Goal: Find specific page/section: Find specific page/section

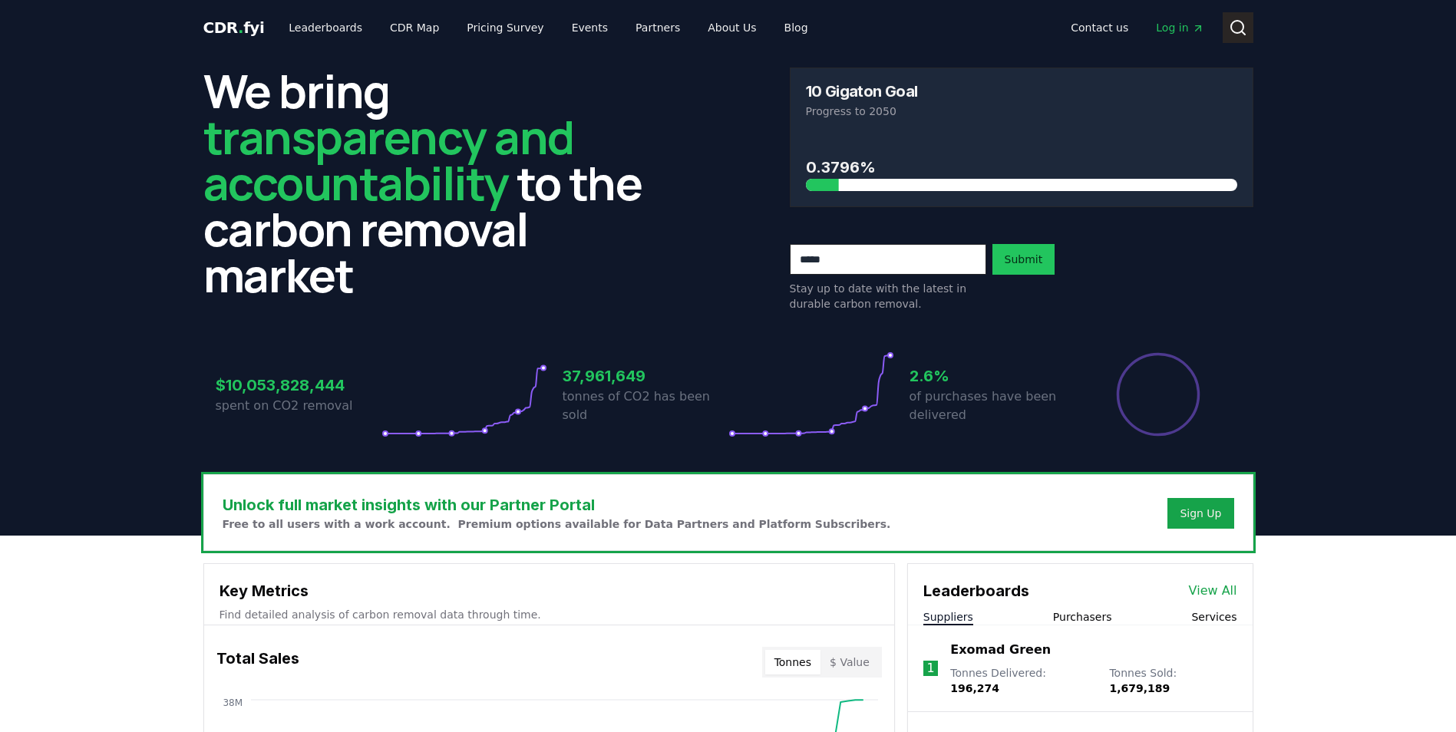
click at [1242, 28] on icon at bounding box center [1238, 27] width 18 height 18
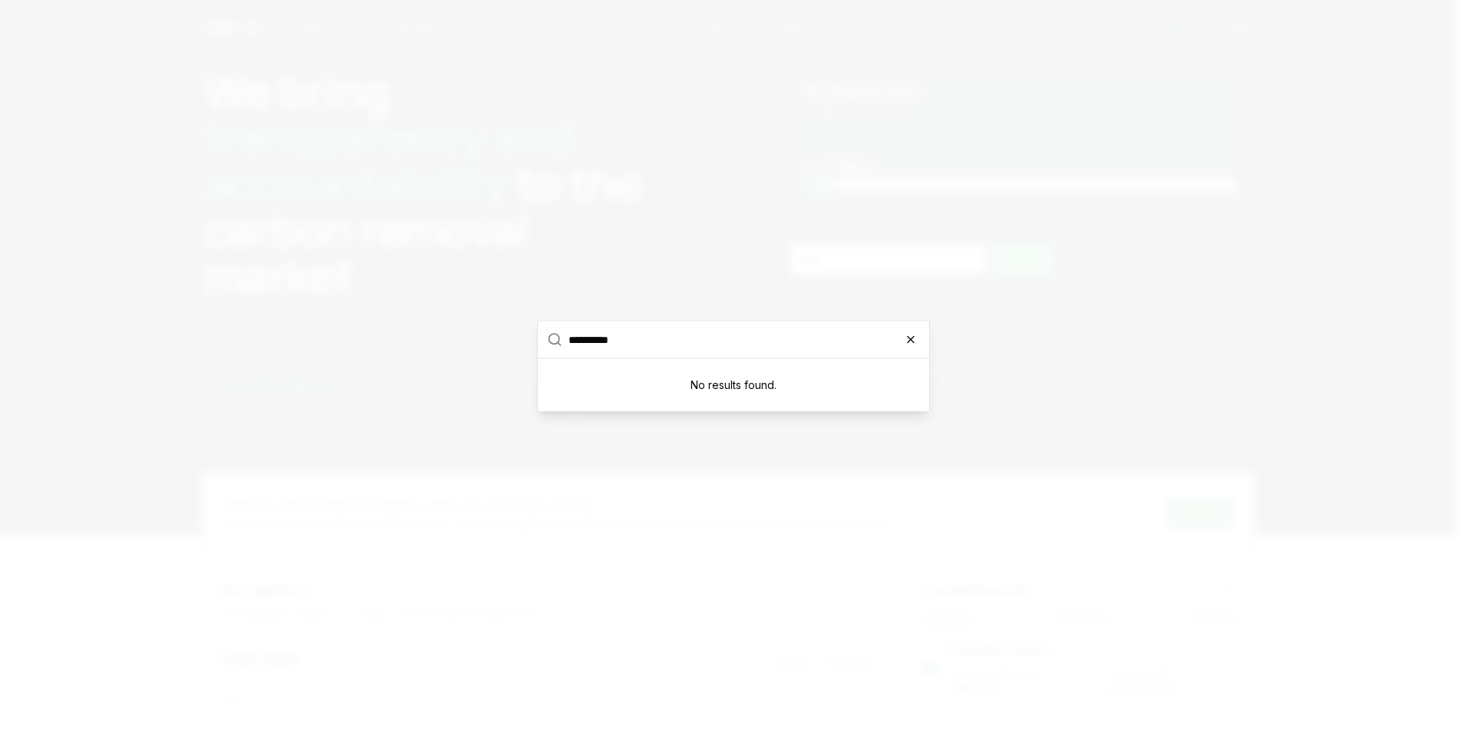
type input "**********"
click at [914, 342] on icon "button" at bounding box center [911, 340] width 6 height 6
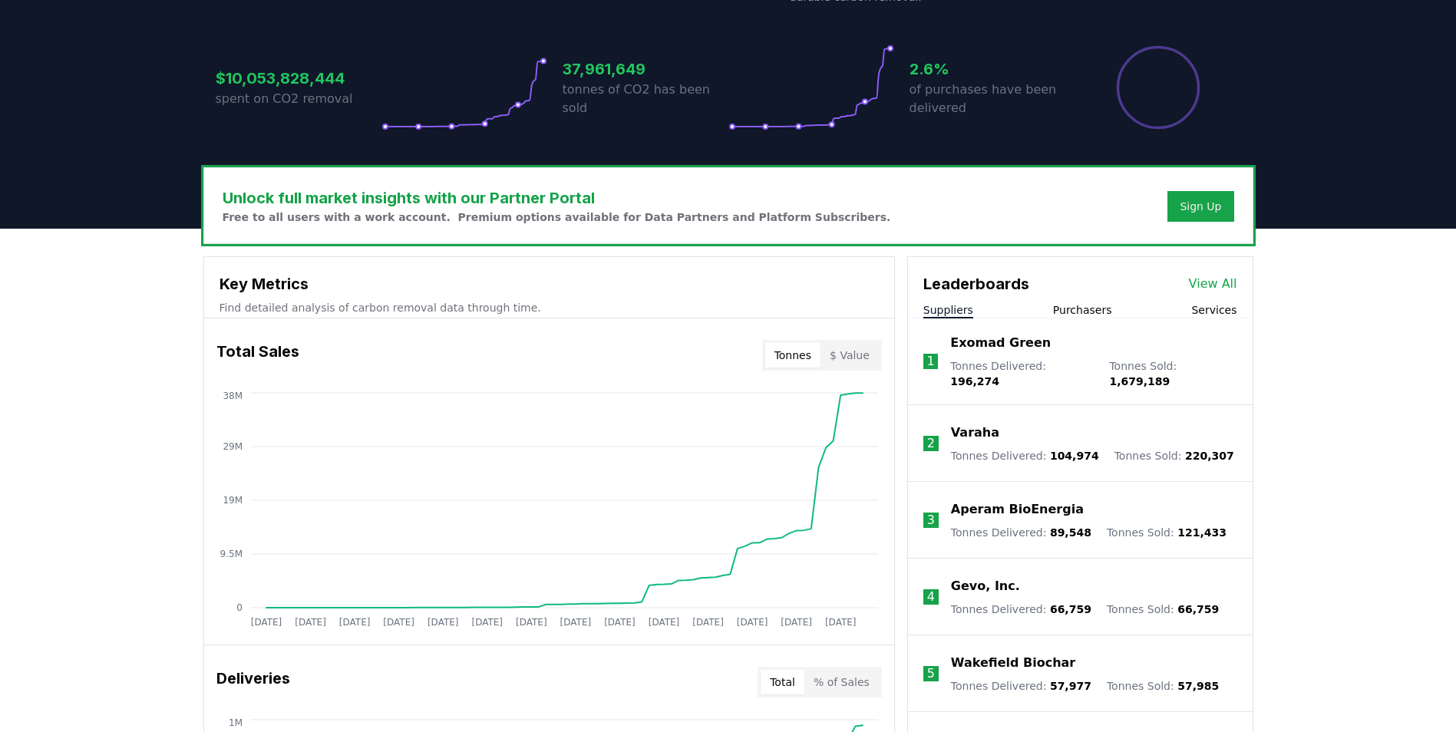
scroll to position [614, 0]
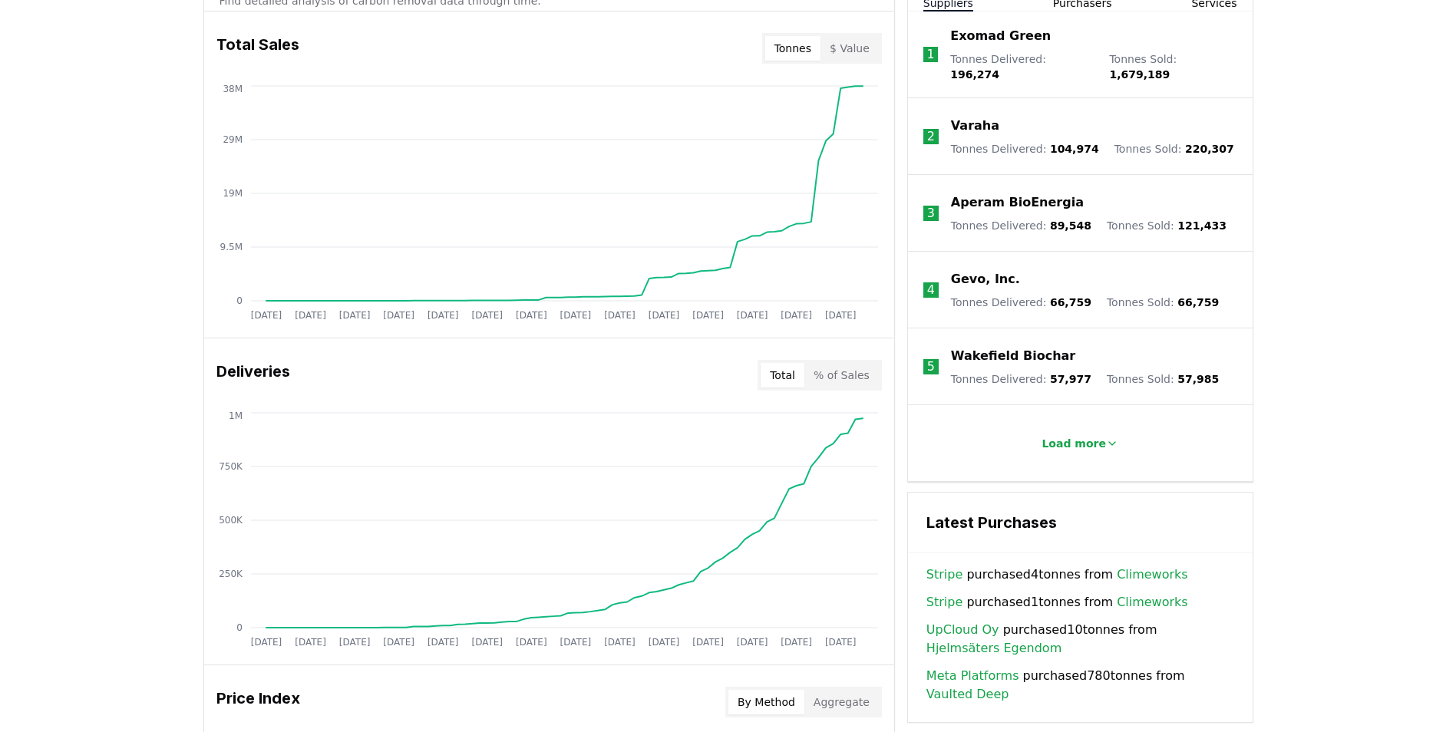
click at [995, 347] on p "Wakefield Biochar" at bounding box center [1013, 356] width 124 height 18
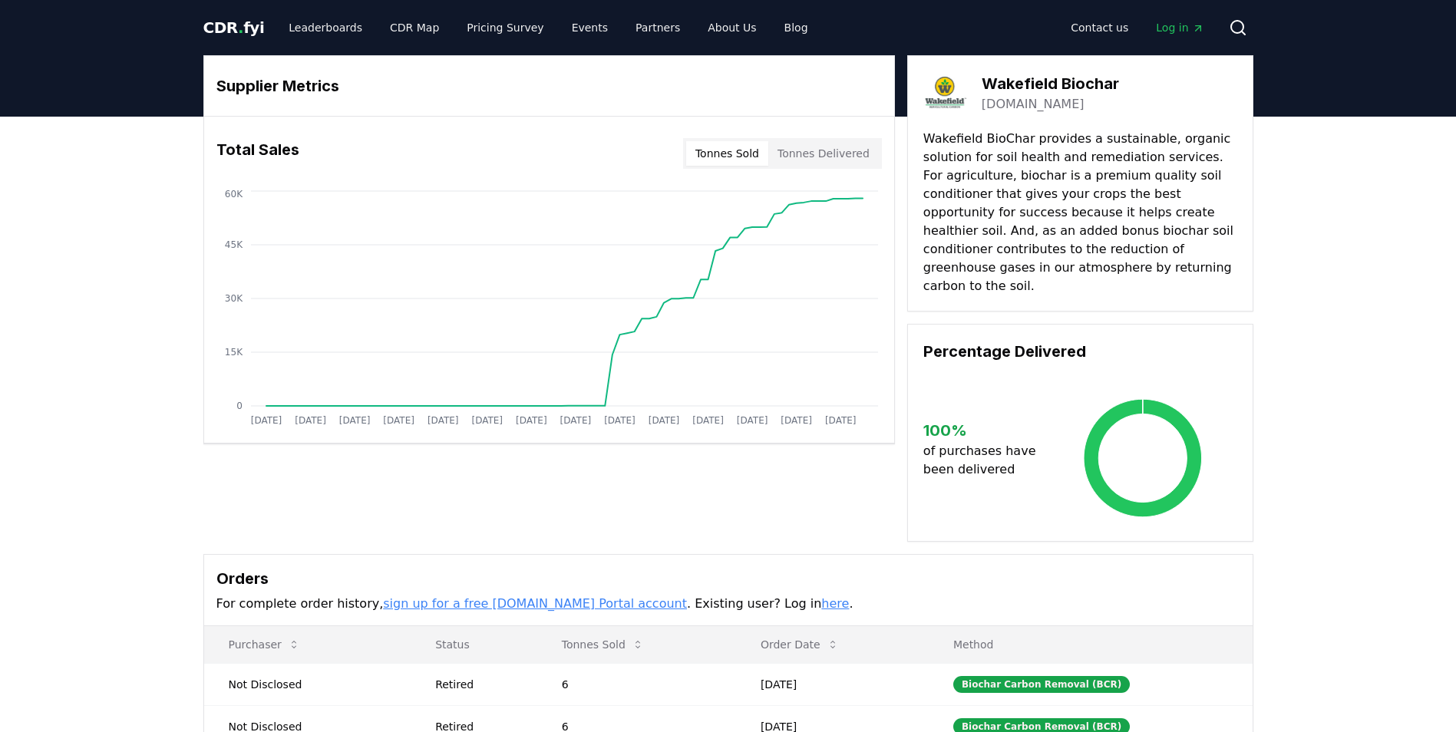
click at [1014, 108] on link "[DOMAIN_NAME]" at bounding box center [1032, 104] width 103 height 18
